Goal: Task Accomplishment & Management: Use online tool/utility

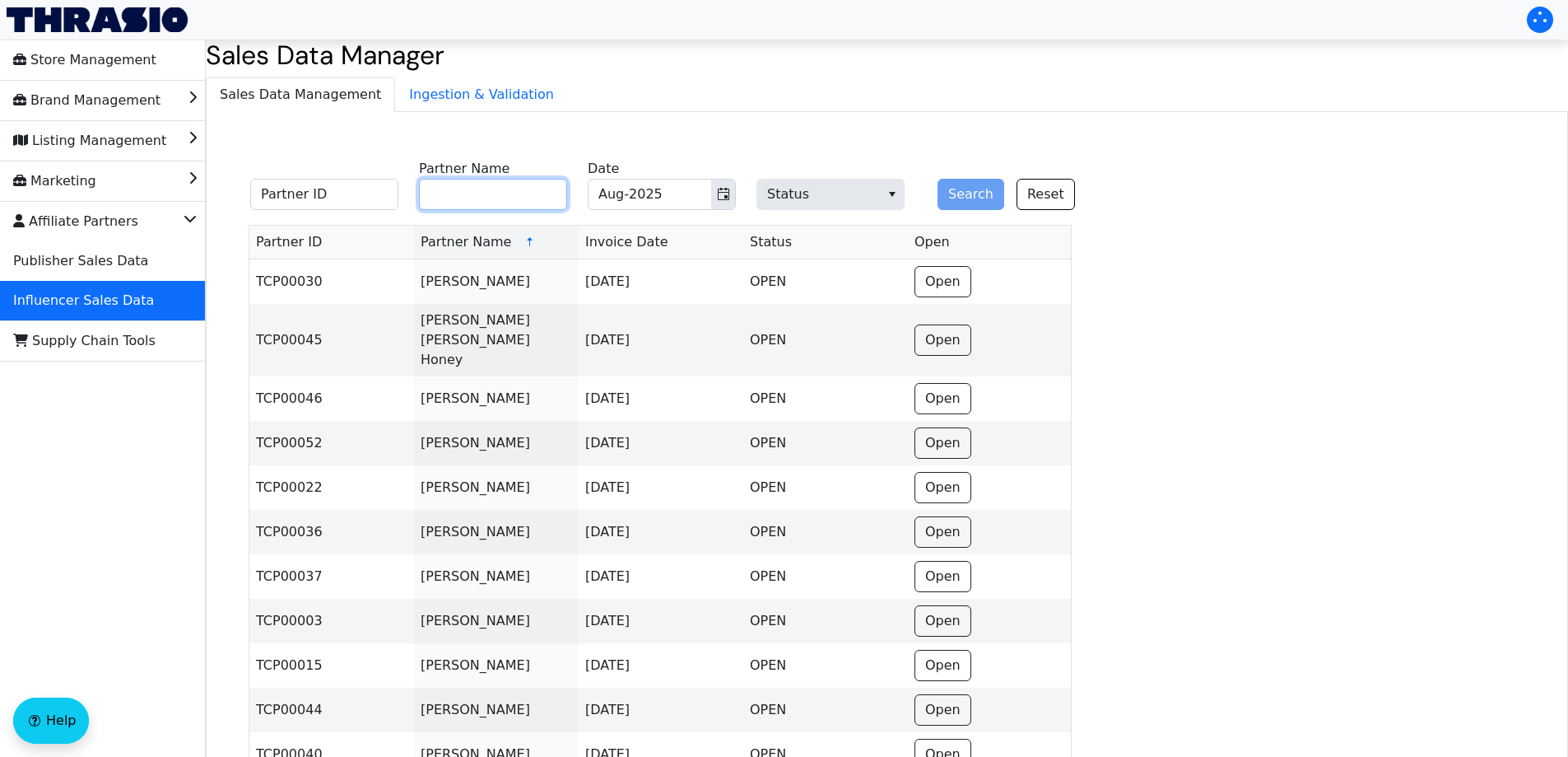
drag, startPoint x: 467, startPoint y: 193, endPoint x: 542, endPoint y: 201, distance: 75.4
click at [469, 193] on input "Partner Name" at bounding box center [492, 193] width 148 height 31
type input "[PERSON_NAME]"
click at [937, 178] on button "Search" at bounding box center [970, 193] width 67 height 31
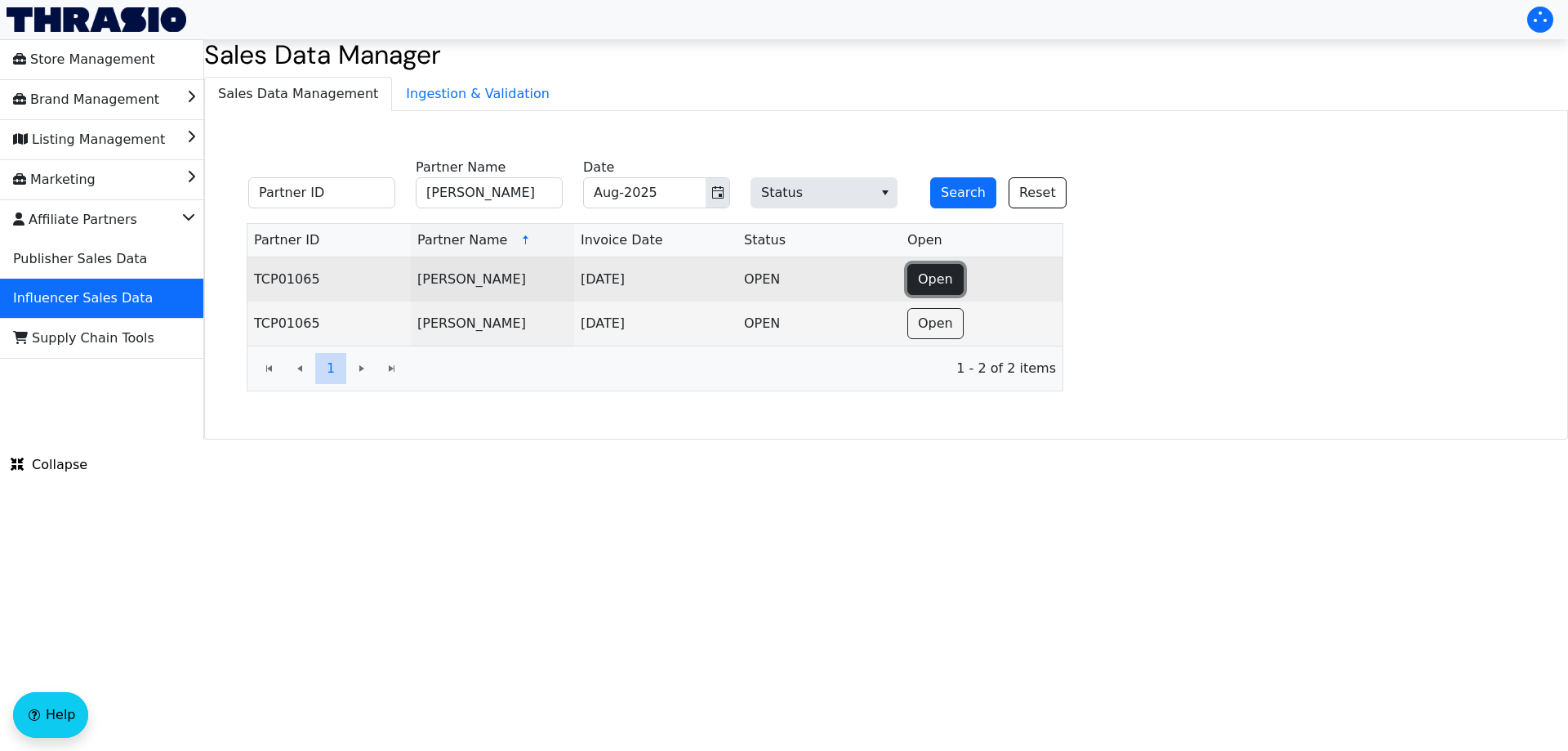
click at [925, 281] on span "Open" at bounding box center [935, 279] width 35 height 19
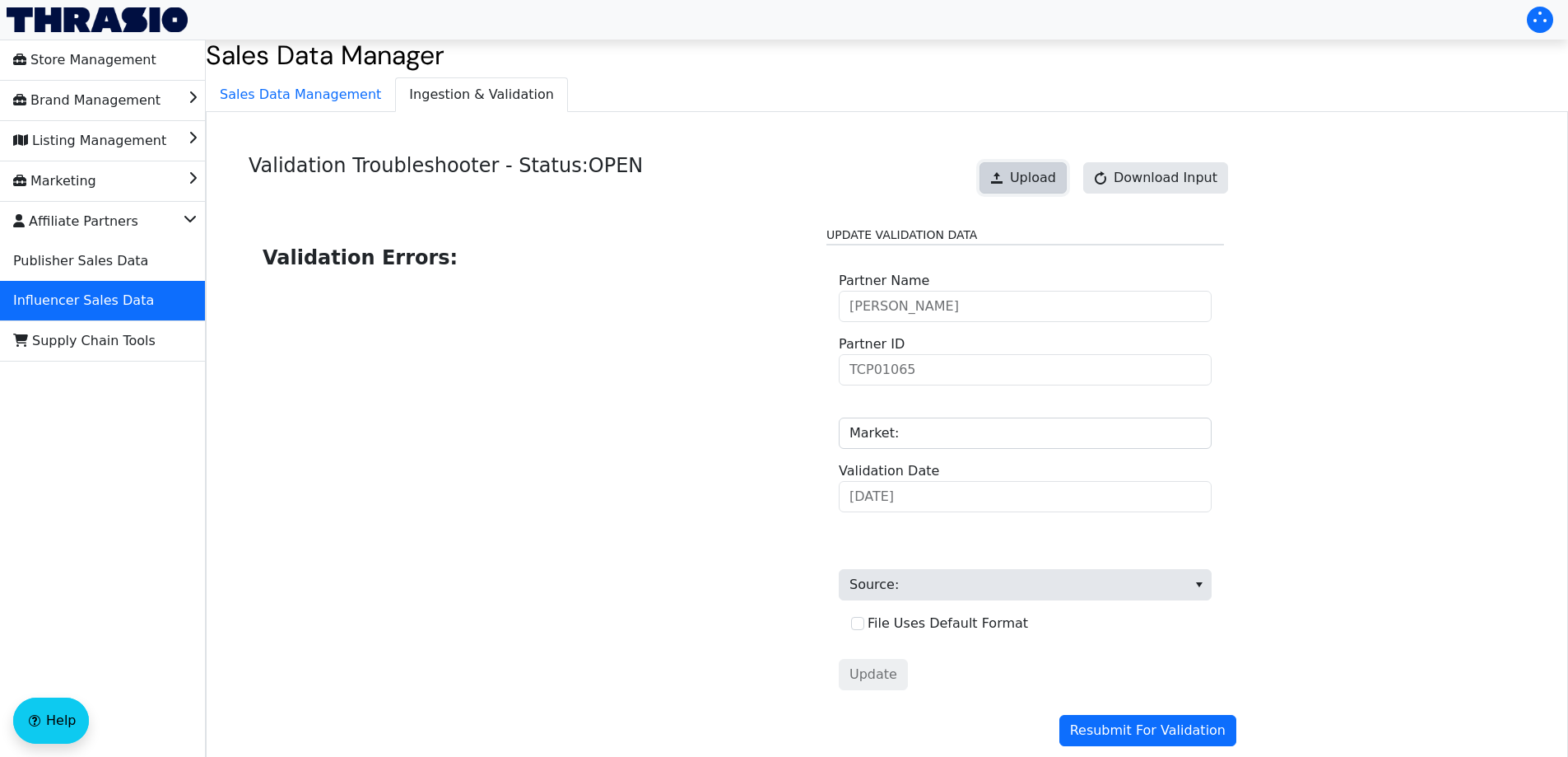
click at [1034, 162] on button "Upload" at bounding box center [1023, 177] width 87 height 31
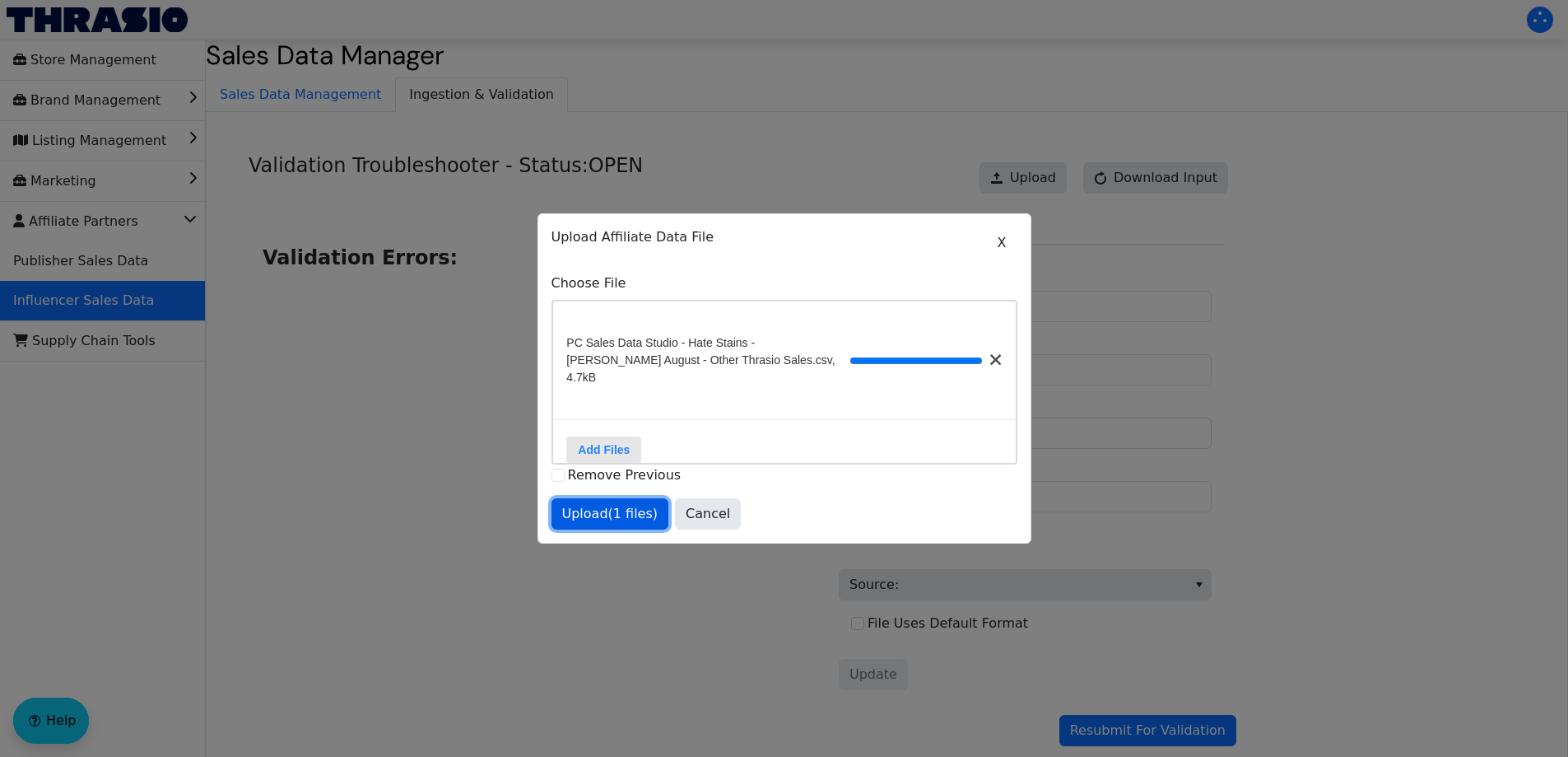
click at [615, 509] on span "Upload (1 files)" at bounding box center [610, 514] width 97 height 20
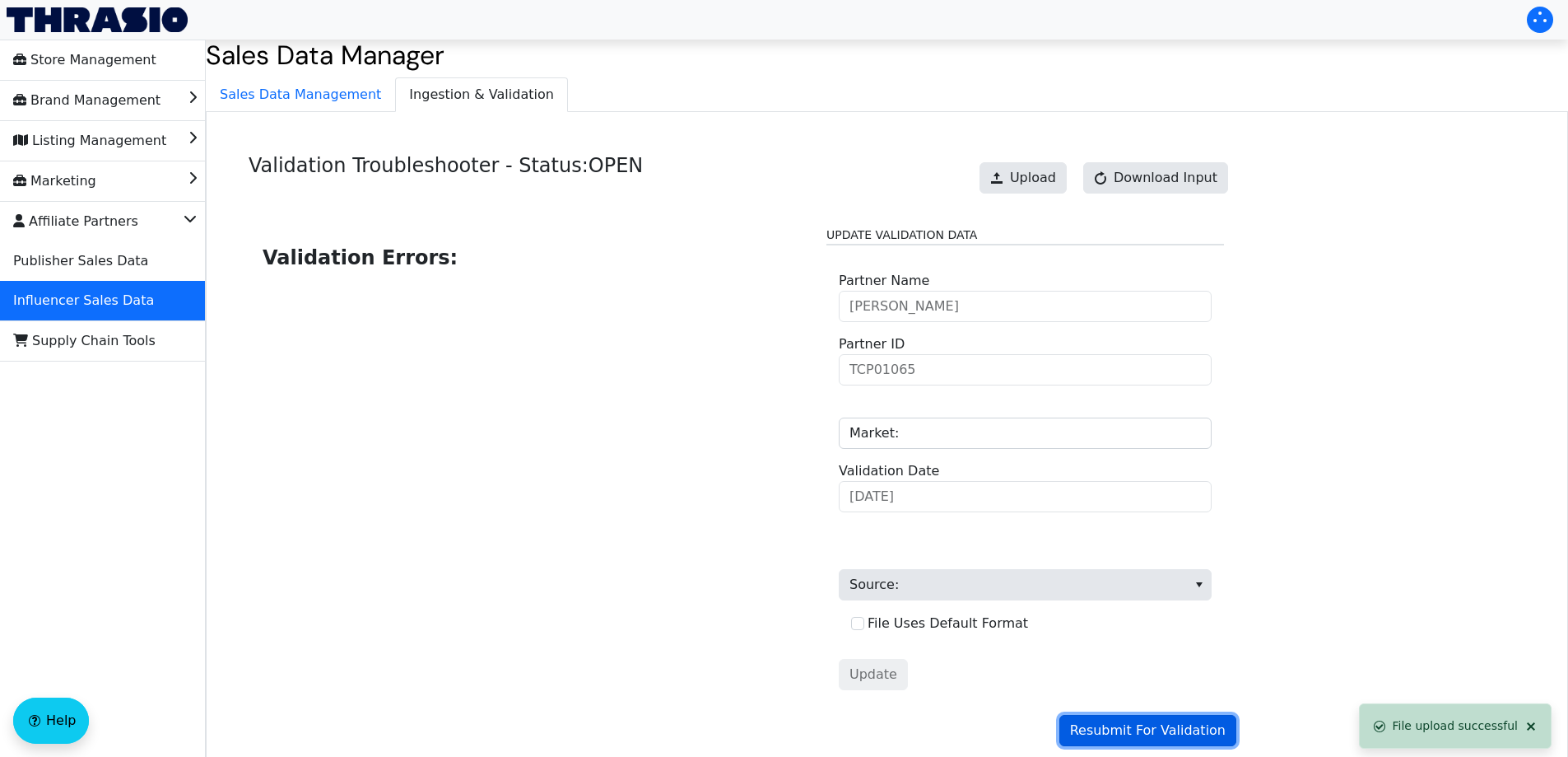
click at [1170, 732] on span "Resubmit For Validation" at bounding box center [1148, 730] width 155 height 20
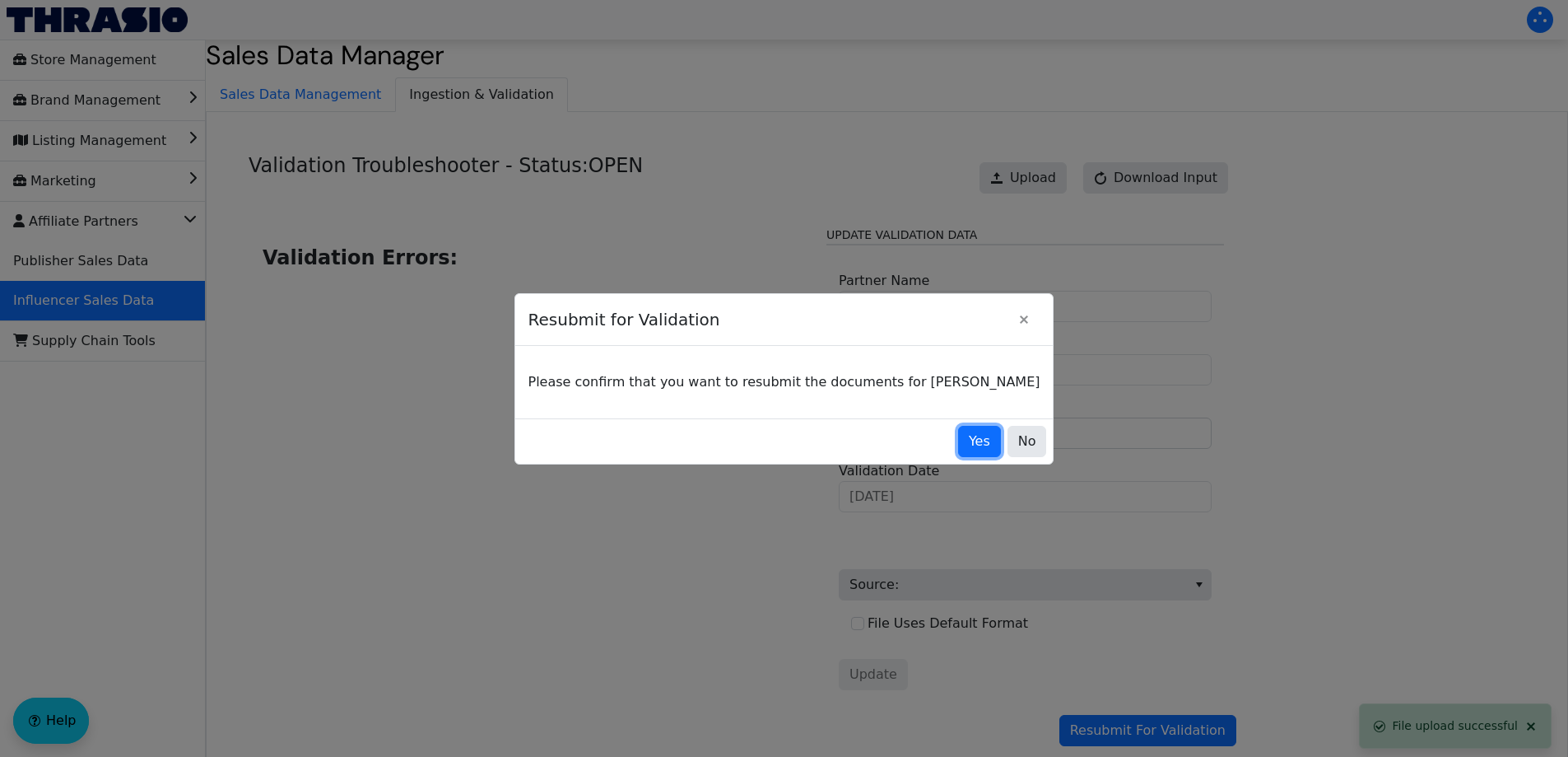
click at [958, 436] on button "Yes" at bounding box center [979, 441] width 43 height 31
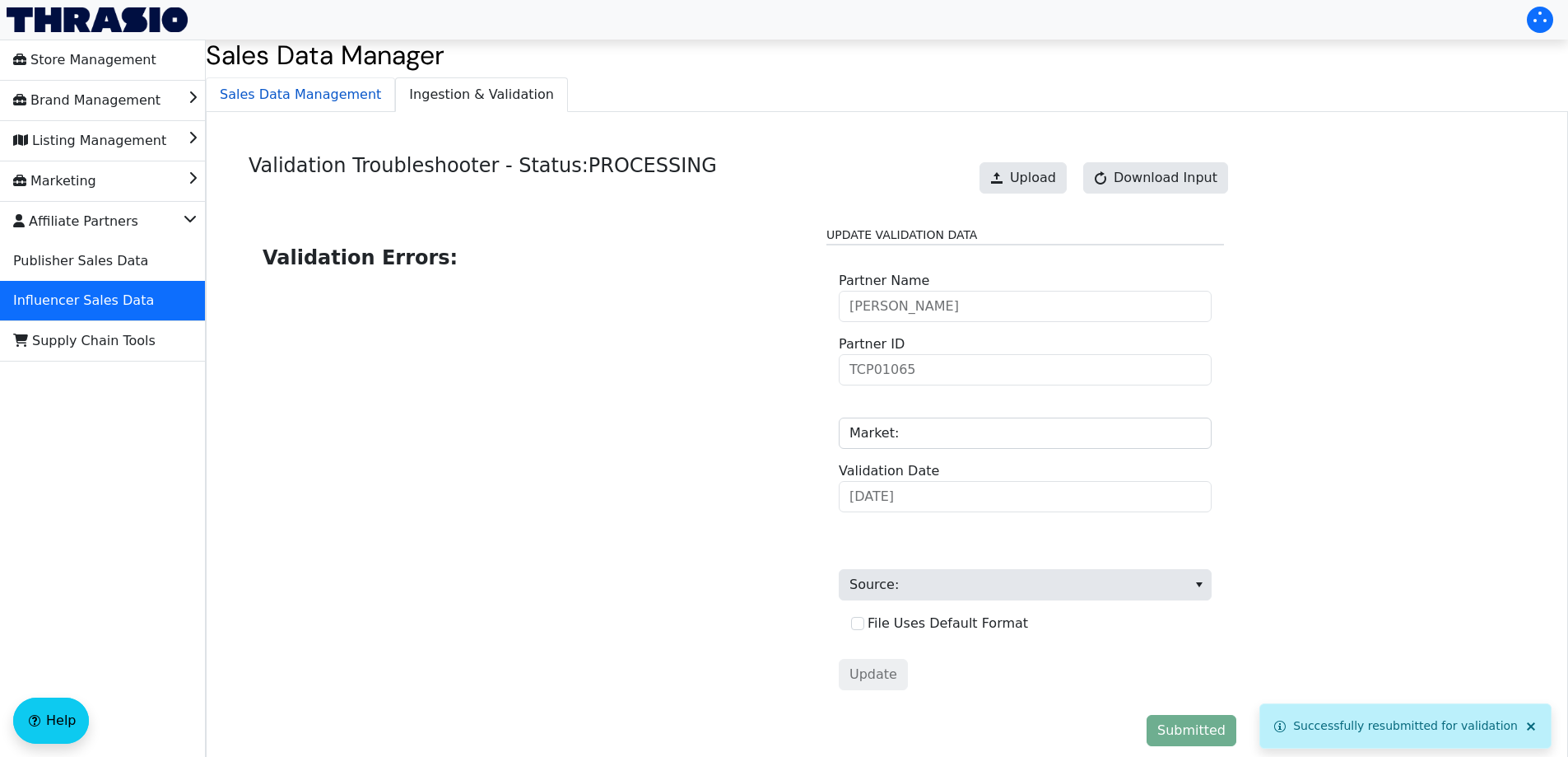
click at [269, 86] on span "Sales Data Management" at bounding box center [301, 94] width 188 height 33
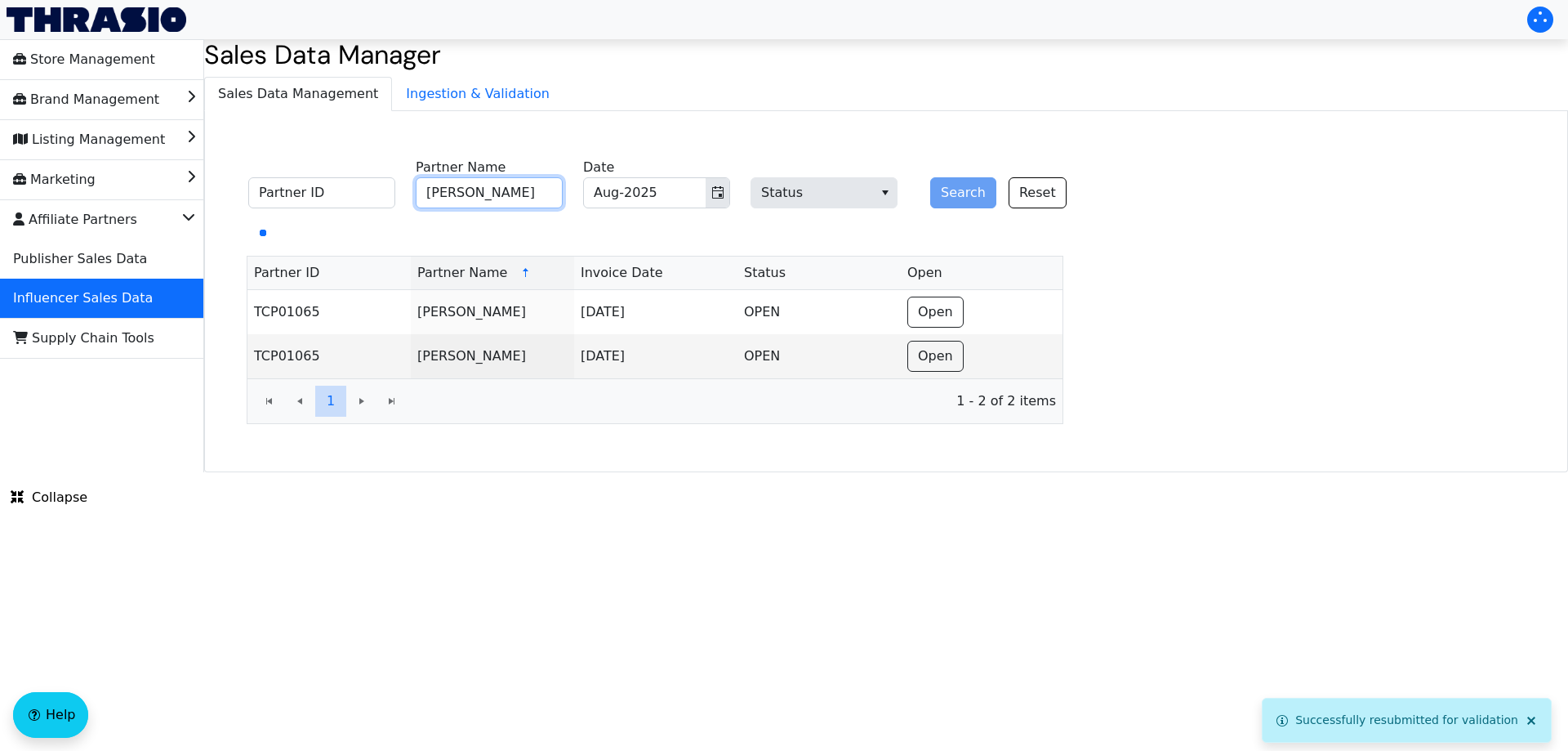
click at [539, 188] on input "[PERSON_NAME]" at bounding box center [488, 192] width 147 height 31
